Goal: Task Accomplishment & Management: Use online tool/utility

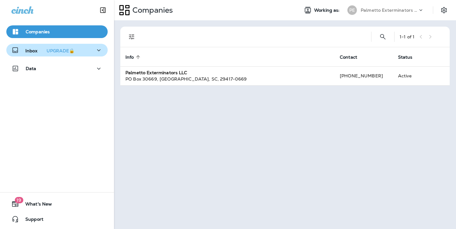
click at [96, 52] on icon "button" at bounding box center [99, 50] width 8 height 8
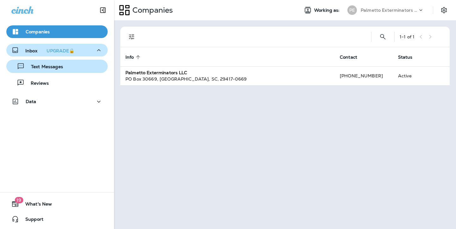
click at [43, 69] on p "Text Messages" at bounding box center [44, 67] width 38 height 6
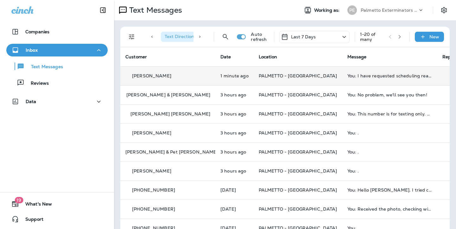
click at [201, 74] on div "[PERSON_NAME]" at bounding box center [167, 76] width 85 height 7
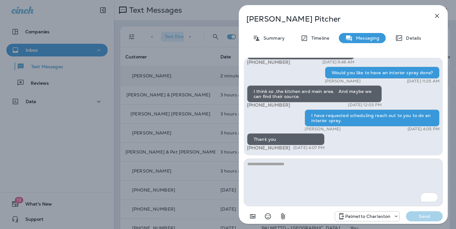
click at [438, 17] on icon "button" at bounding box center [437, 16] width 8 height 8
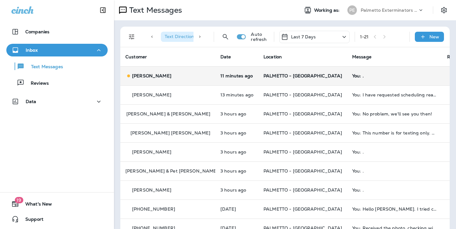
click at [199, 74] on div "[PERSON_NAME]" at bounding box center [167, 76] width 85 height 7
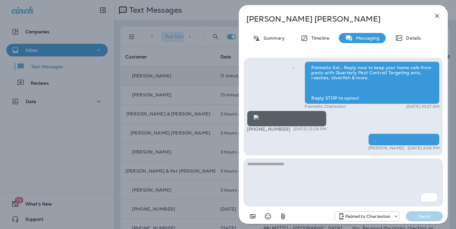
scroll to position [-115, 0]
click at [438, 16] on icon "button" at bounding box center [437, 16] width 4 height 4
